Goal: Check status: Check status

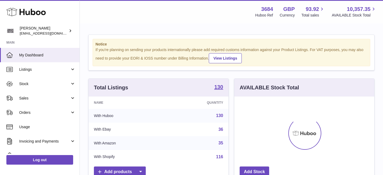
scroll to position [83, 140]
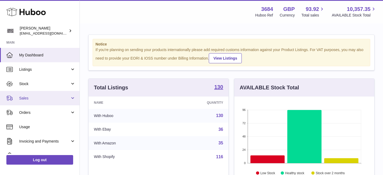
click at [33, 100] on span "Sales" at bounding box center [44, 98] width 51 height 5
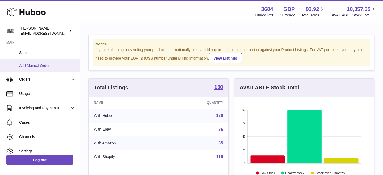
scroll to position [62, 0]
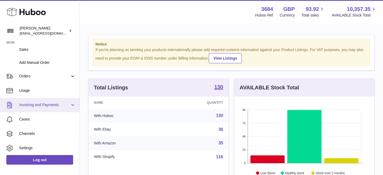
click at [37, 104] on span "Invoicing and Payments" at bounding box center [44, 104] width 51 height 5
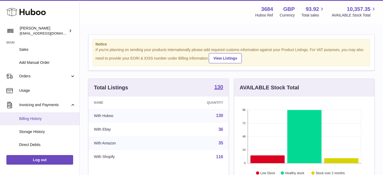
click at [36, 119] on span "Billing History" at bounding box center [47, 118] width 56 height 5
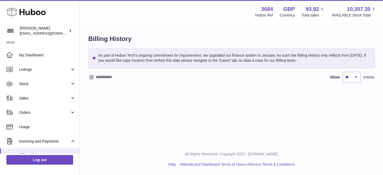
click at [112, 76] on input "text" at bounding box center [137, 77] width 83 height 9
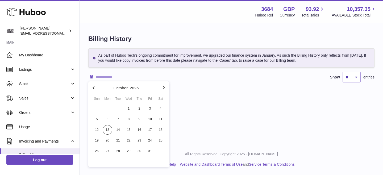
click at [93, 89] on icon "button" at bounding box center [93, 88] width 6 height 6
click at [122, 109] on span "1" at bounding box center [118, 109] width 10 height 10
click at [165, 88] on icon "button" at bounding box center [164, 88] width 6 height 6
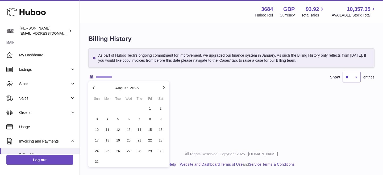
click at [165, 88] on icon "button" at bounding box center [164, 88] width 6 height 6
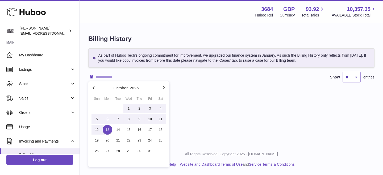
click at [108, 131] on span "13" at bounding box center [108, 130] width 10 height 10
type input "**********"
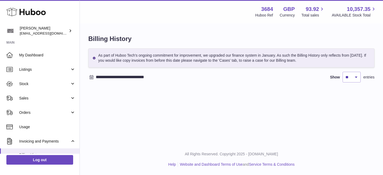
click at [228, 19] on div "Menu Huboo 3684 Huboo Ref GBP Currency 93.92 Total sales 10,357.35 AVAILABLE St…" at bounding box center [231, 11] width 303 height 23
